Goal: Task Accomplishment & Management: Use online tool/utility

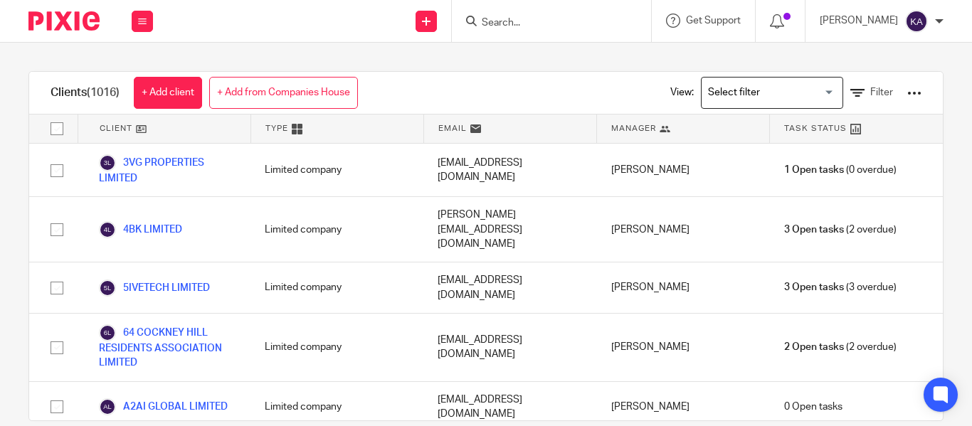
scroll to position [18874, 0]
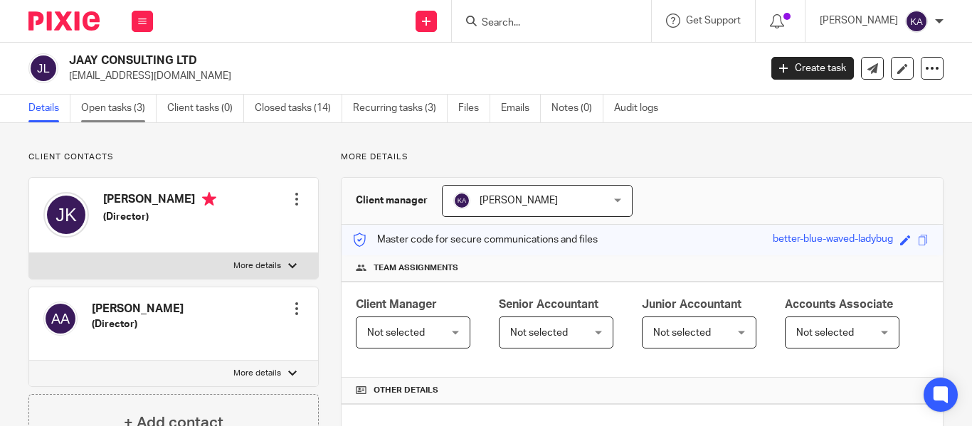
click at [102, 105] on link "Open tasks (3)" at bounding box center [118, 109] width 75 height 28
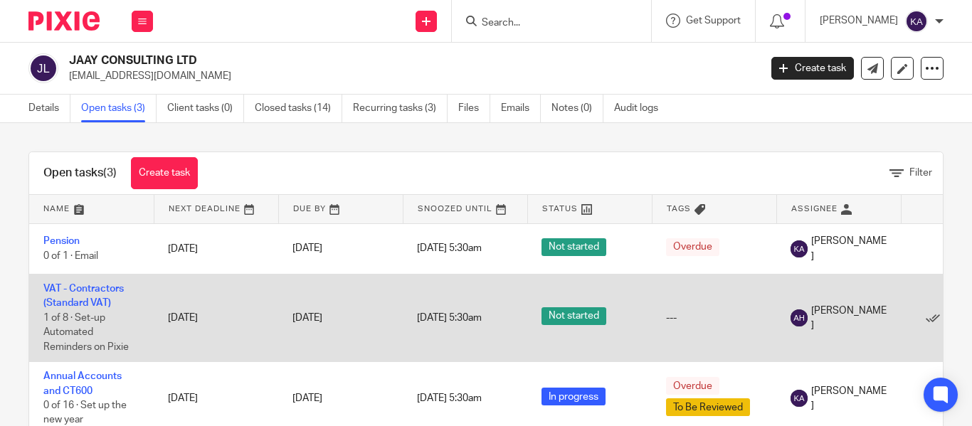
scroll to position [48, 0]
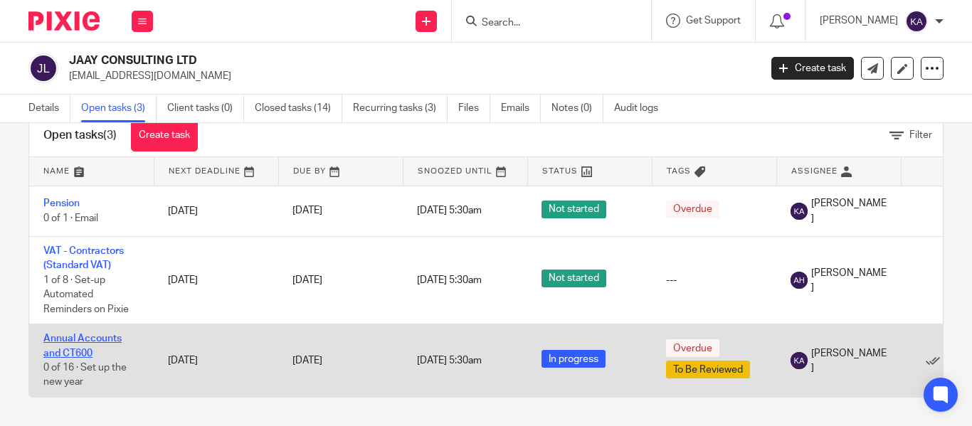
click at [83, 334] on link "Annual Accounts and CT600" at bounding box center [82, 346] width 78 height 24
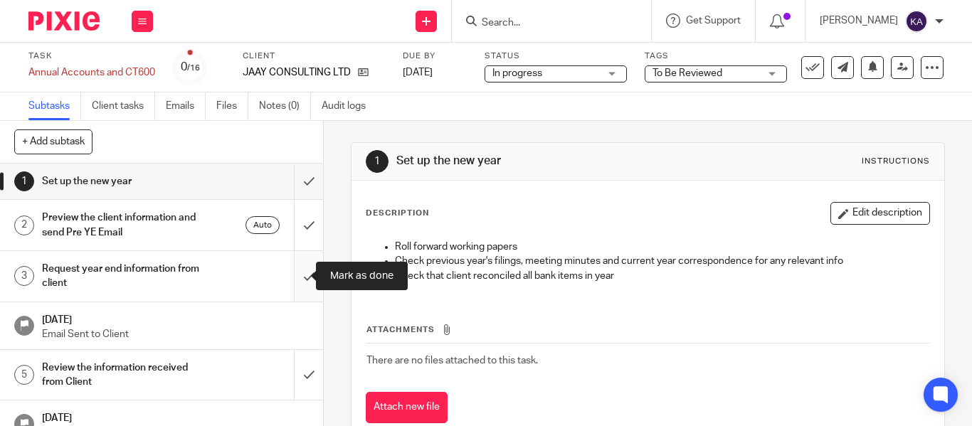
click at [297, 293] on input "submit" at bounding box center [161, 276] width 323 height 51
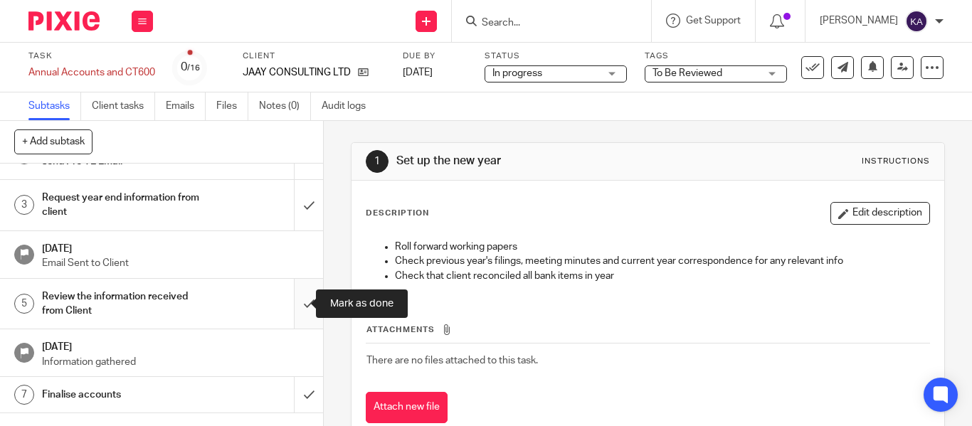
click at [297, 289] on input "submit" at bounding box center [161, 304] width 323 height 51
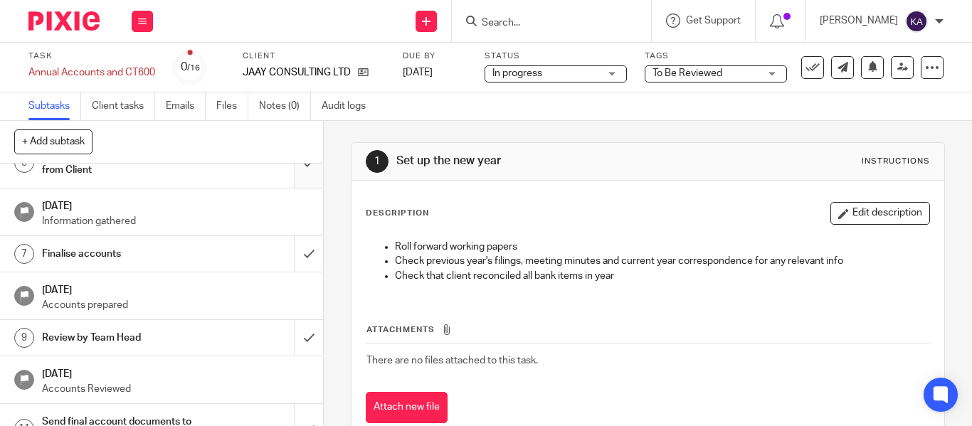
scroll to position [214, 0]
click at [296, 268] on input "submit" at bounding box center [161, 253] width 323 height 36
click at [305, 325] on input "submit" at bounding box center [161, 337] width 323 height 36
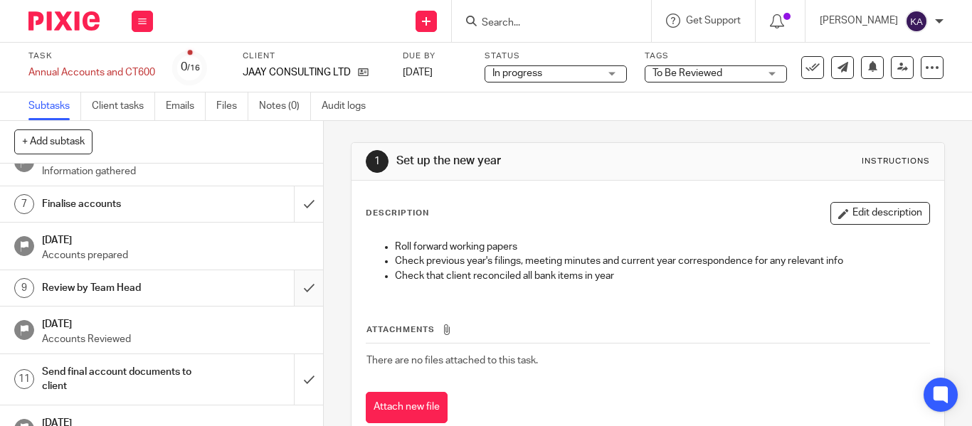
scroll to position [285, 0]
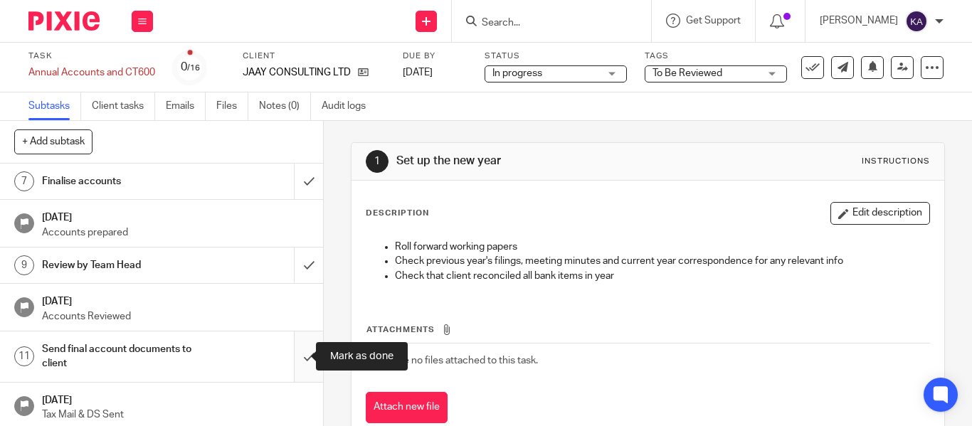
click at [296, 348] on input "submit" at bounding box center [161, 357] width 323 height 51
click at [703, 75] on span "To Be Reviewed" at bounding box center [688, 73] width 70 height 10
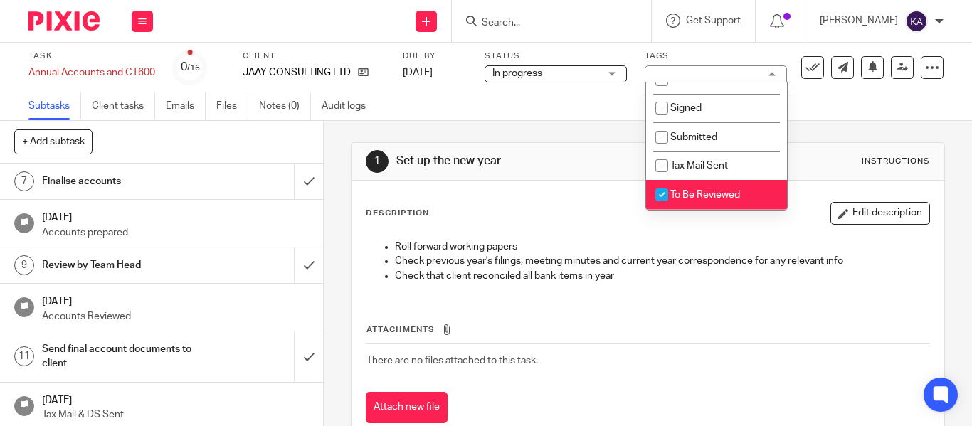
scroll to position [71, 0]
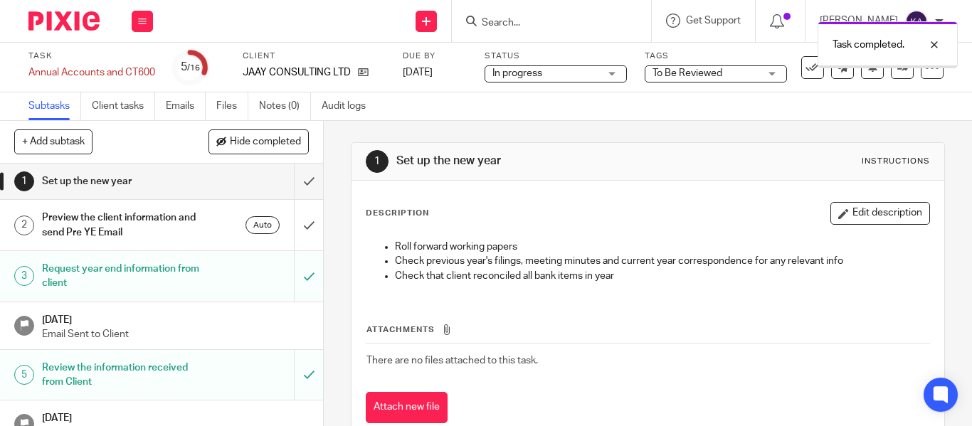
click at [678, 66] on div "Task completed." at bounding box center [722, 41] width 472 height 54
click at [683, 62] on div "Task completed." at bounding box center [722, 41] width 472 height 54
click at [682, 72] on span "To Be Reviewed" at bounding box center [688, 73] width 70 height 10
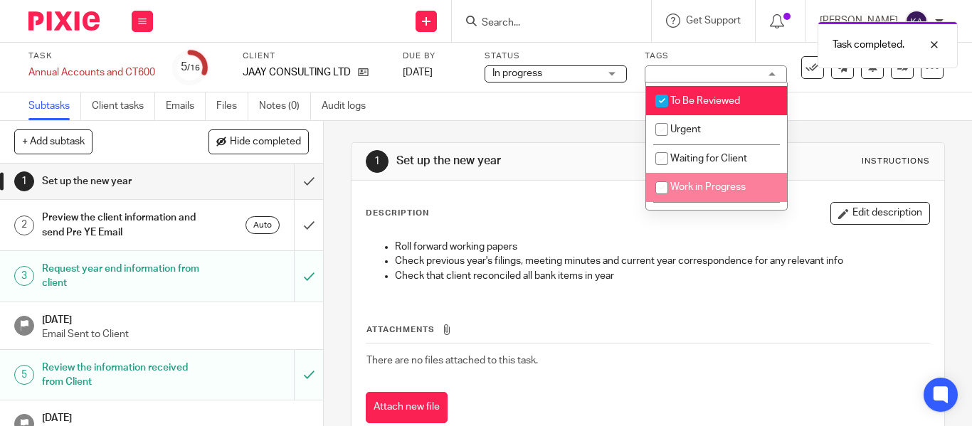
scroll to position [142, 0]
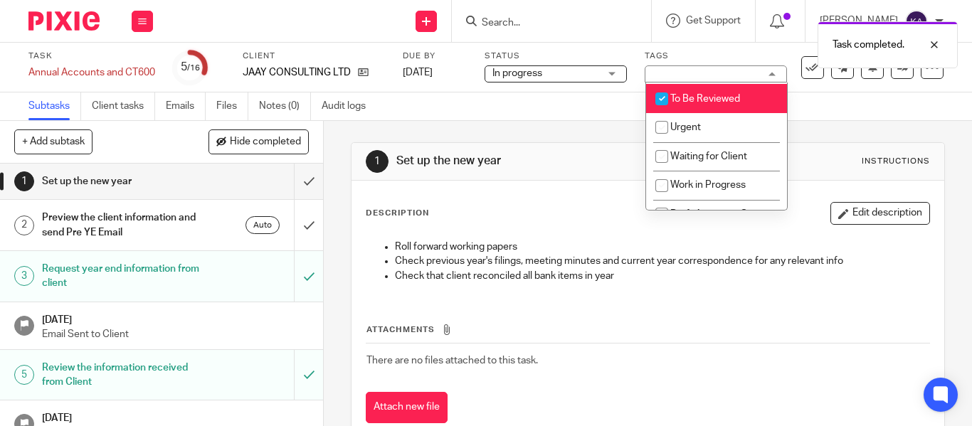
click at [658, 94] on input "checkbox" at bounding box center [661, 98] width 27 height 27
checkbox input "false"
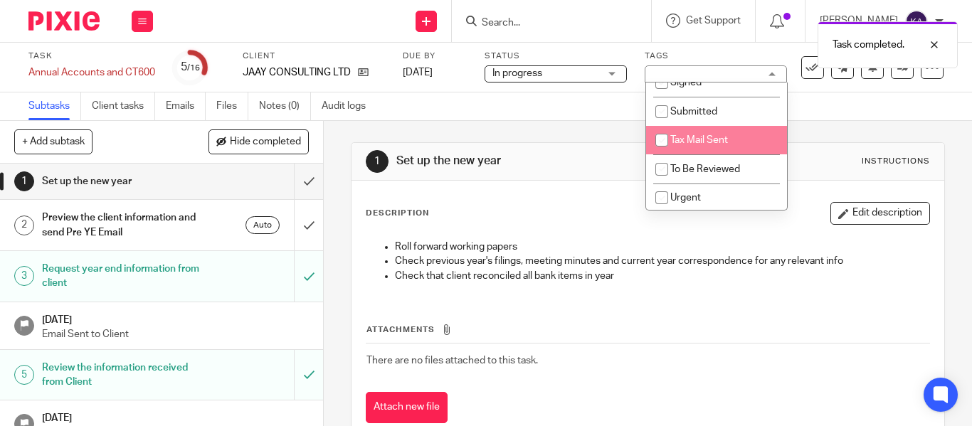
scroll to position [71, 0]
click at [666, 152] on input "checkbox" at bounding box center [661, 140] width 27 height 27
checkbox input "true"
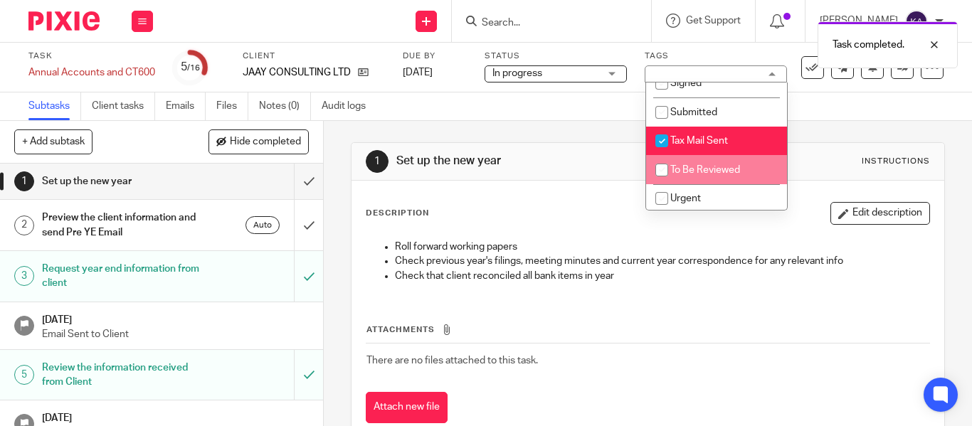
click at [602, 189] on div "Description Edit description Roll forward working papers Check previous year's …" at bounding box center [648, 313] width 593 height 264
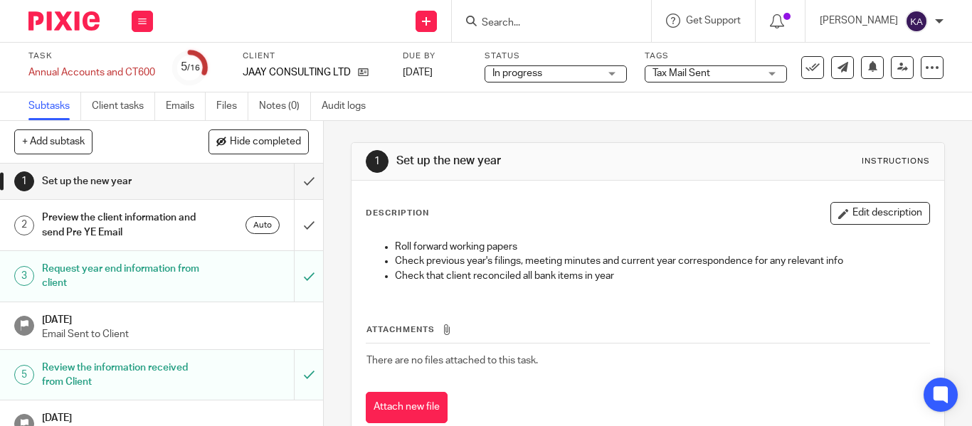
click at [678, 335] on th "Attachments" at bounding box center [648, 333] width 564 height 21
click at [634, 310] on div "Attachments There are no files attached to this task. Attach new file" at bounding box center [648, 360] width 564 height 130
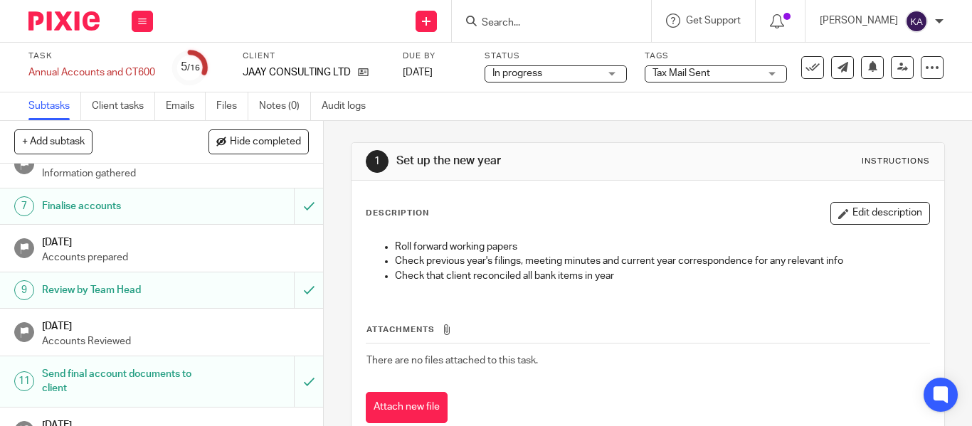
scroll to position [285, 0]
